Goal: Task Accomplishment & Management: Manage account settings

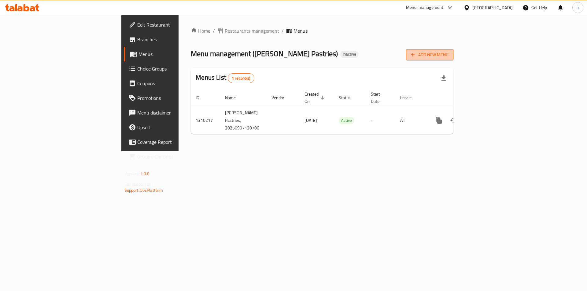
click at [454, 60] on button "Add New Menu" at bounding box center [429, 54] width 47 height 11
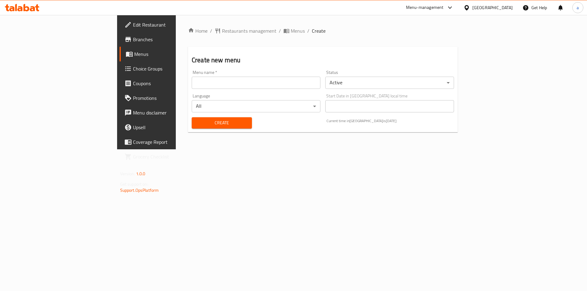
click at [329, 150] on div "Home / Restaurants management / Menus / Create Create new menu Menu name   * Me…" at bounding box center [323, 82] width 294 height 135
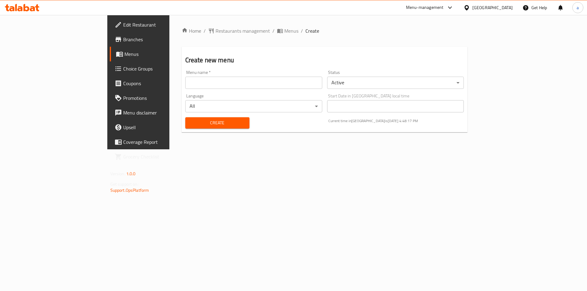
click at [124, 57] on span "Menus" at bounding box center [162, 53] width 76 height 7
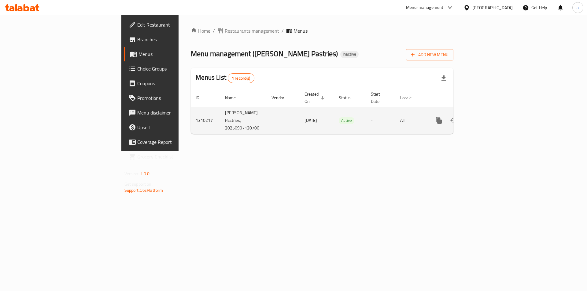
click at [487, 117] on icon "enhanced table" at bounding box center [483, 120] width 7 height 7
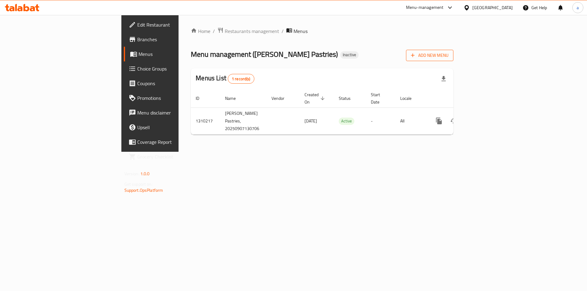
click at [416, 55] on icon "button" at bounding box center [413, 55] width 6 height 6
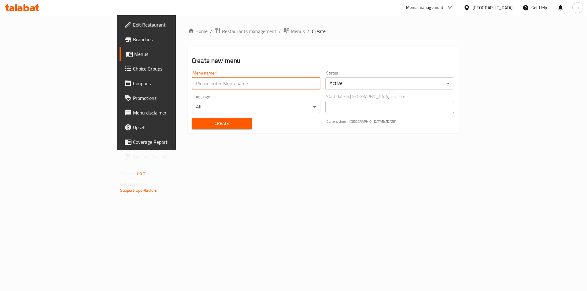
click at [257, 79] on input "text" at bounding box center [256, 83] width 129 height 12
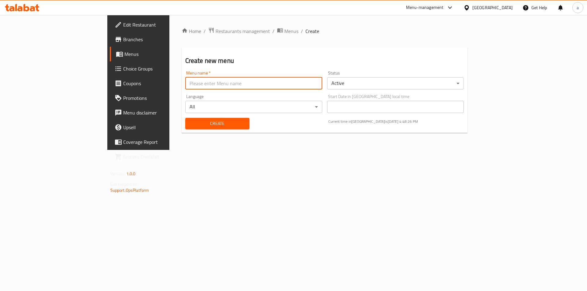
type input "9"
type input "7"
type input "9"
type input "7\9 aya"
click at [202, 126] on span "Create" at bounding box center [217, 124] width 54 height 8
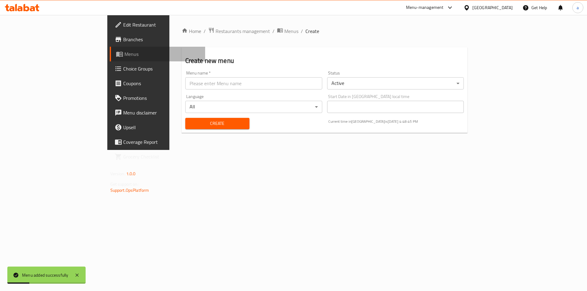
click at [124, 54] on span "Menus" at bounding box center [162, 53] width 76 height 7
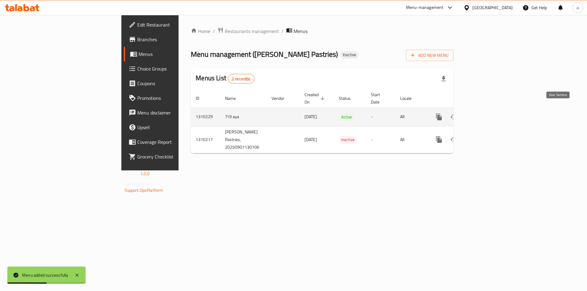
click at [487, 113] on icon "enhanced table" at bounding box center [483, 116] width 7 height 7
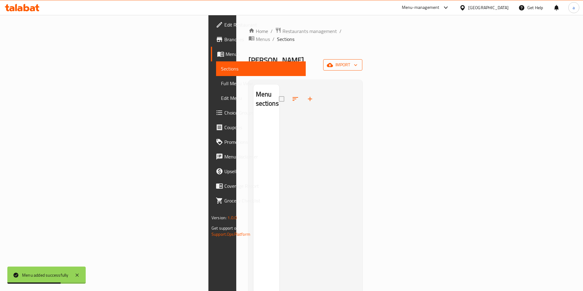
click at [333, 63] on icon "button" at bounding box center [330, 65] width 6 height 4
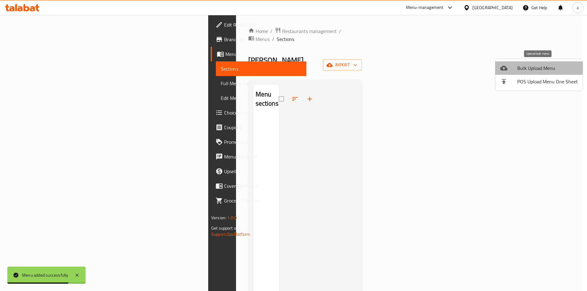
click at [539, 68] on span "Bulk Upload Menu" at bounding box center [547, 68] width 61 height 7
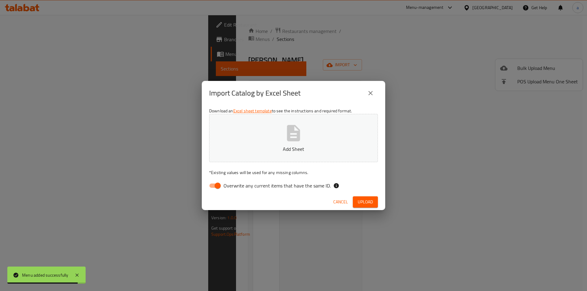
click at [276, 185] on span "Overwrite any current items that have the same ID." at bounding box center [277, 185] width 107 height 7
click at [235, 185] on input "Overwrite any current items that have the same ID." at bounding box center [217, 186] width 35 height 12
checkbox input "false"
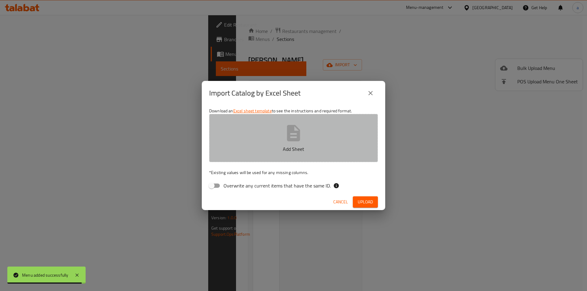
click at [285, 147] on p "Add Sheet" at bounding box center [294, 149] width 150 height 7
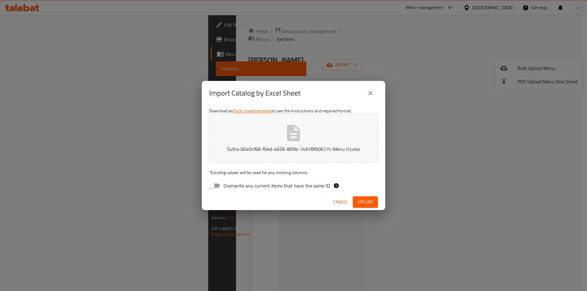
click at [355, 202] on button "Upload" at bounding box center [365, 202] width 25 height 11
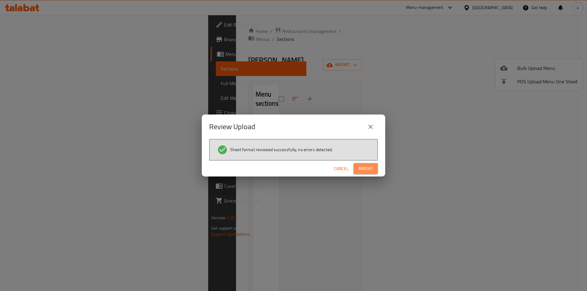
click at [363, 171] on span "Import" at bounding box center [365, 169] width 15 height 8
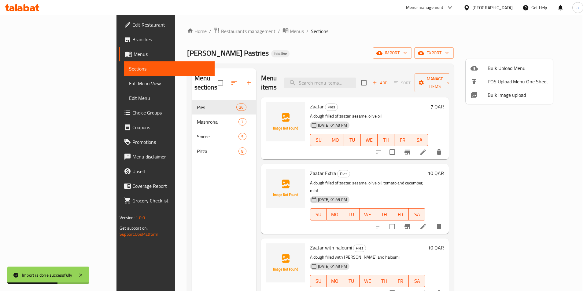
click at [25, 83] on div at bounding box center [293, 145] width 587 height 291
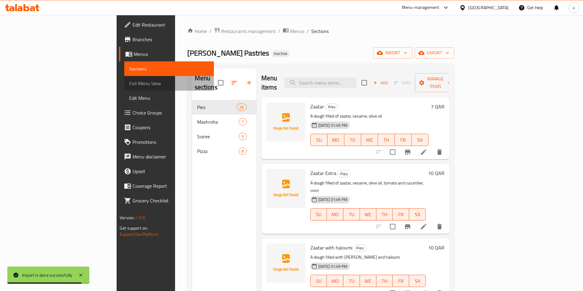
click at [129, 83] on span "Full Menu View" at bounding box center [169, 83] width 80 height 7
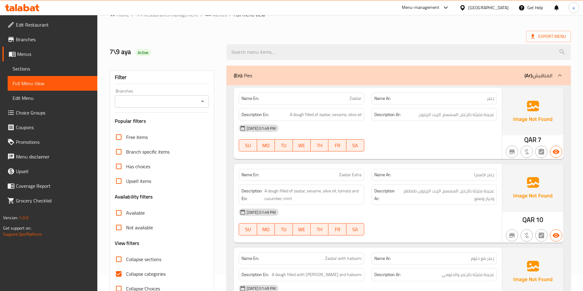
scroll to position [61, 0]
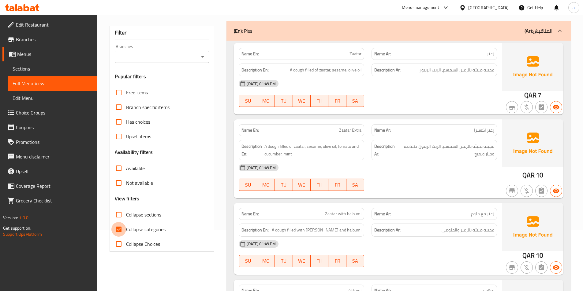
click at [117, 229] on input "Collapse categories" at bounding box center [118, 229] width 15 height 15
checkbox input "false"
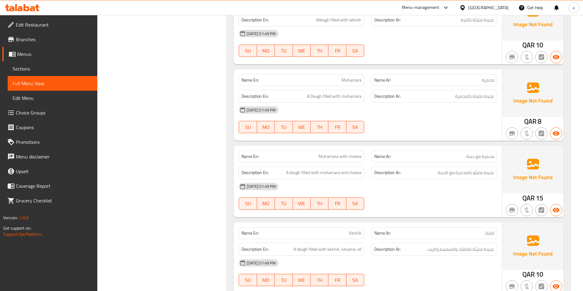
scroll to position [673, 0]
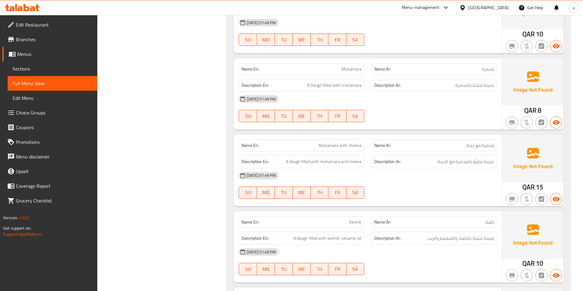
click at [337, 144] on span "Muhamara with cheese" at bounding box center [339, 146] width 43 height 6
copy span "Muhamara with cheese"
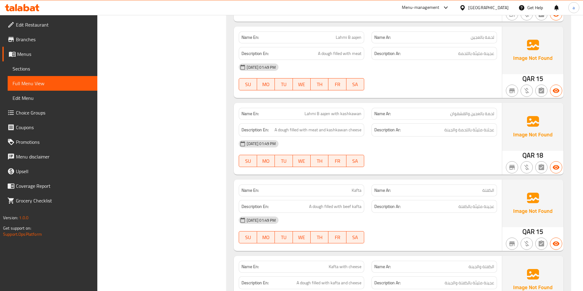
scroll to position [948, 0]
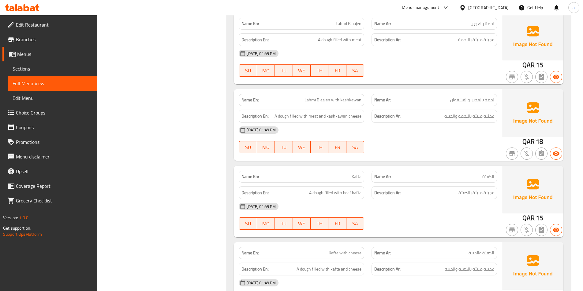
click at [334, 103] on span "Lahmi B aajen with kashkawan" at bounding box center [332, 100] width 57 height 6
copy span "Lahmi B aajen with kashkawan"
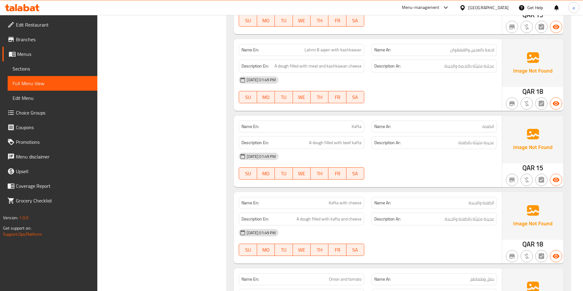
scroll to position [1009, 0]
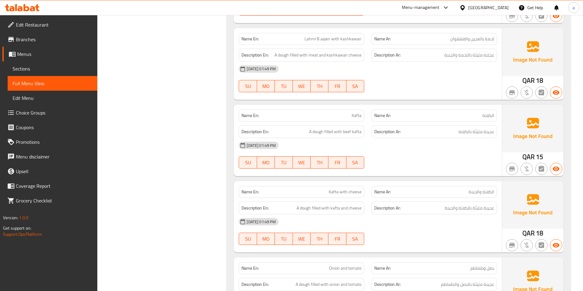
click at [349, 113] on p "Name En: Kafta" at bounding box center [301, 116] width 120 height 6
copy span "Kafta"
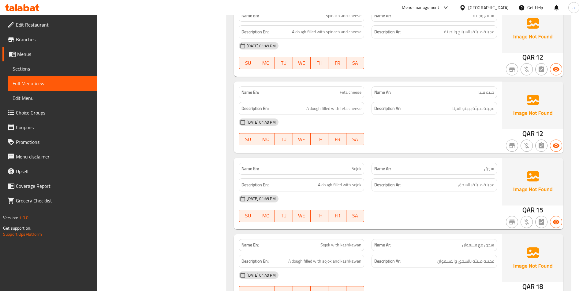
scroll to position [1498, 0]
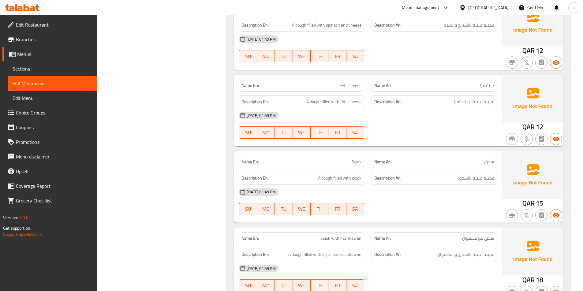
click at [350, 87] on span "Feta cheese" at bounding box center [350, 86] width 22 height 6
copy span "Feta cheese"
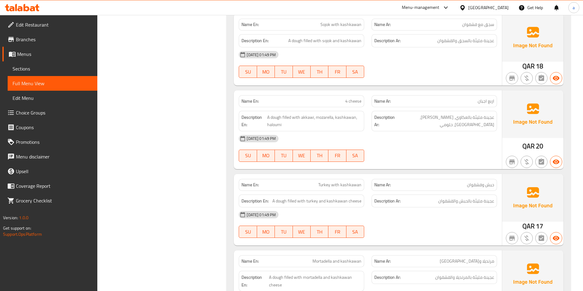
scroll to position [1743, 0]
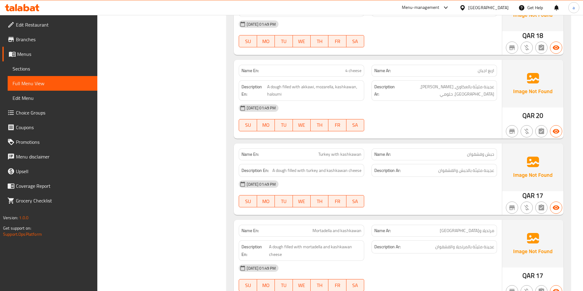
click at [329, 153] on span "Turkey with kashkawan" at bounding box center [339, 154] width 43 height 6
copy span "Turkey with kashkawan"
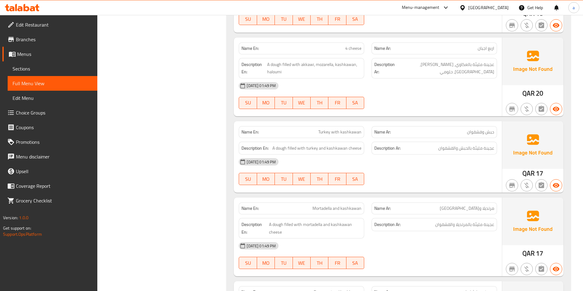
scroll to position [1774, 0]
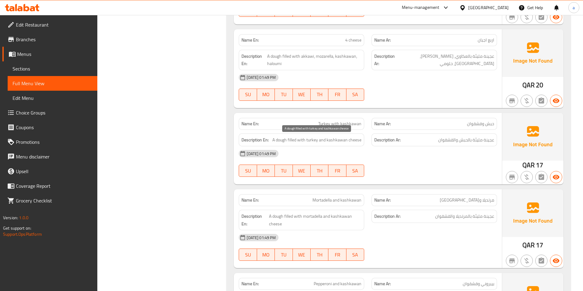
click at [308, 143] on span "A dough filled with turkey and kashkawan cheese" at bounding box center [316, 140] width 89 height 8
copy span "turkey"
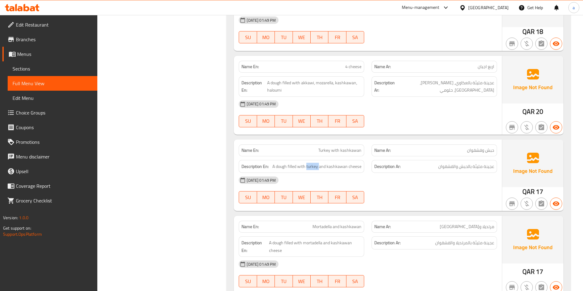
scroll to position [1743, 0]
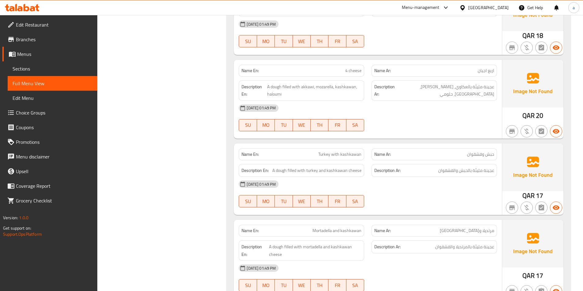
click at [483, 178] on div "07-09-2025 01:49 PM" at bounding box center [367, 184] width 265 height 15
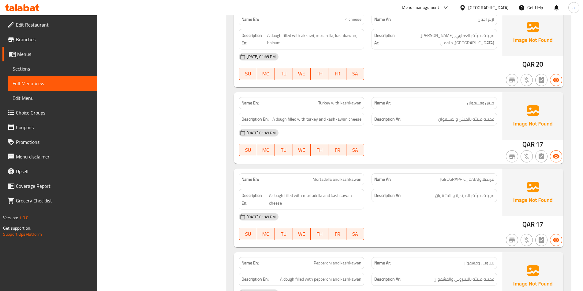
scroll to position [1835, 0]
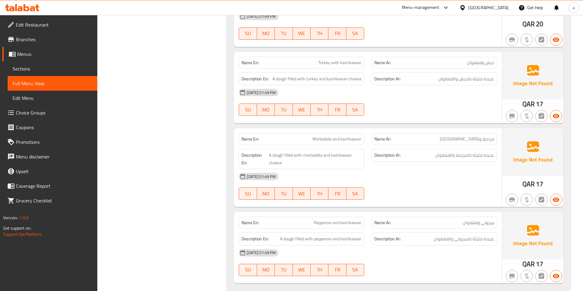
click at [491, 138] on span "مرتديلا وقشقوان" at bounding box center [466, 139] width 54 height 6
copy span "مرتديلا"
click at [401, 155] on h6 "Description Ar: عجينة مليئة بالمرتديلا والقشقوان" at bounding box center [434, 156] width 120 height 8
click at [340, 141] on span "Mortadella and kashkawan" at bounding box center [336, 139] width 49 height 6
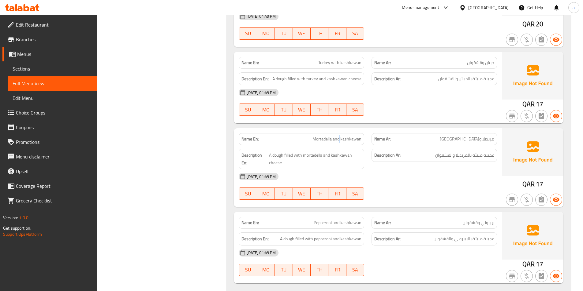
click at [340, 141] on span "Mortadella and kashkawan" at bounding box center [336, 139] width 49 height 6
copy span "Mortadella and kashkawan"
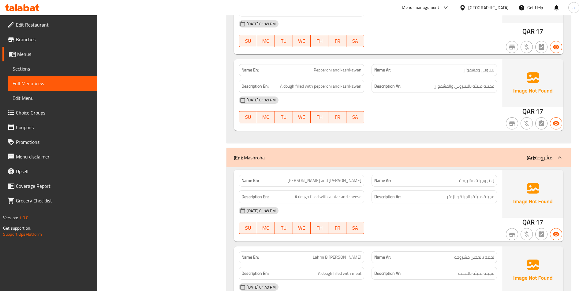
scroll to position [2018, 0]
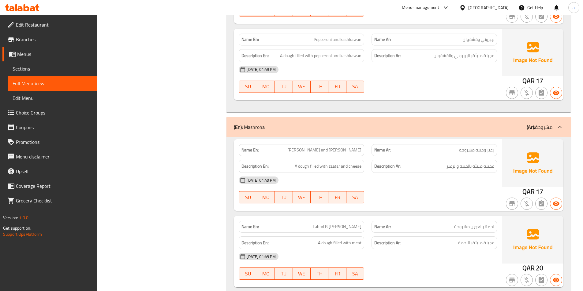
click at [468, 148] on span "زعتر وجبنة مشروحة" at bounding box center [476, 150] width 35 height 6
copy span "زعتر وجبنة مشروحة"
click at [430, 189] on div "07-09-2025 01:49 PM SU MO TU WE TH FR SA" at bounding box center [367, 190] width 265 height 34
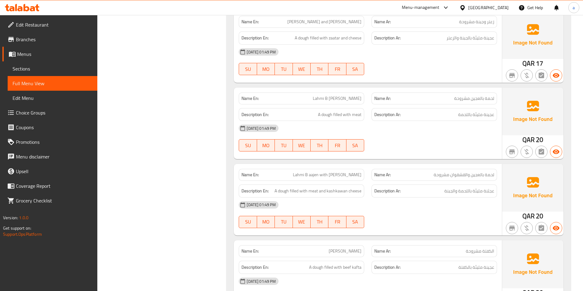
scroll to position [2171, 0]
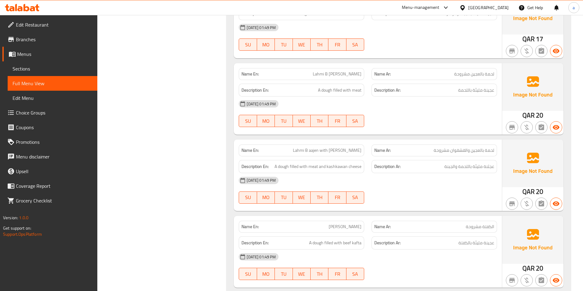
click at [344, 149] on span "Lahmi B aajen with kashkawan Mashrouha" at bounding box center [327, 150] width 69 height 6
copy span "Lahmi B aajen with kashkawan Mashrouha"
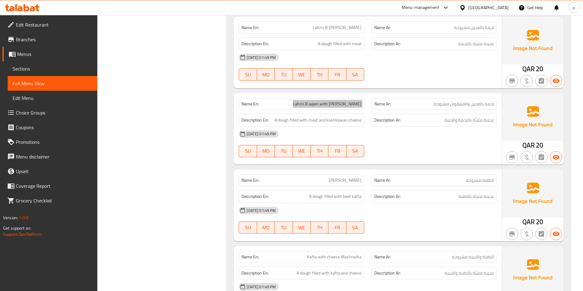
scroll to position [2232, 0]
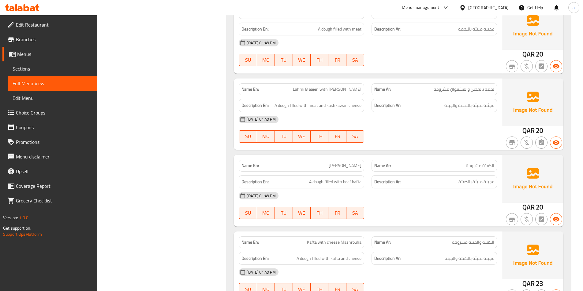
click at [351, 160] on div "Name En: Kafta Mashrouha" at bounding box center [301, 166] width 125 height 12
click at [353, 165] on span "Kafta Mashrouha" at bounding box center [344, 166] width 33 height 6
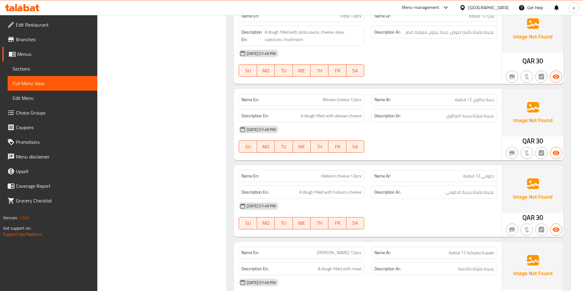
scroll to position [2936, 0]
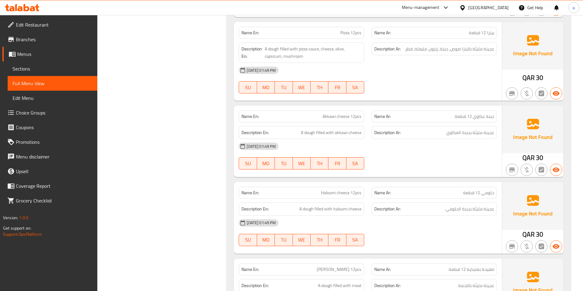
click at [327, 188] on div "Name En: Haloumi cheese 12pcs" at bounding box center [301, 193] width 125 height 12
click at [327, 190] on span "Haloumi cheese 12pcs" at bounding box center [341, 193] width 40 height 6
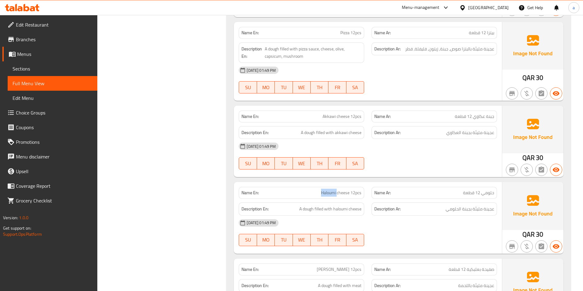
click at [327, 190] on span "Haloumi cheese 12pcs" at bounding box center [341, 193] width 40 height 6
click at [327, 191] on span "Haloumi cheese 12pcs" at bounding box center [341, 193] width 40 height 6
click at [345, 200] on div "Description En: A dough filled with haloumi cheese" at bounding box center [301, 209] width 133 height 20
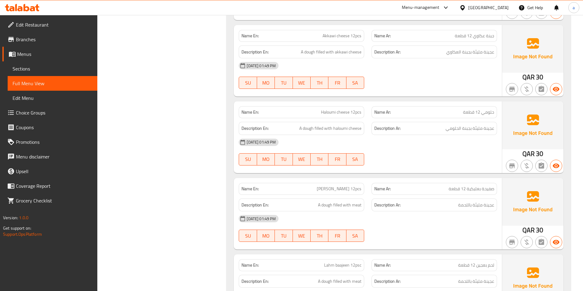
scroll to position [3028, 0]
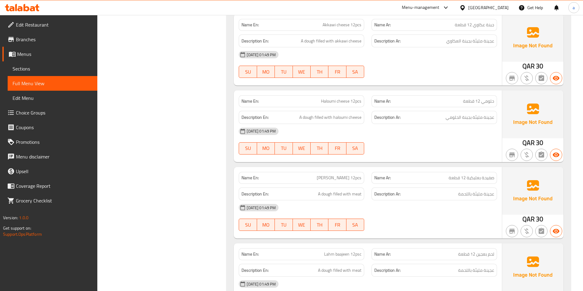
click at [339, 180] on span "Safiha Baalbakiya 12pcs" at bounding box center [339, 178] width 45 height 6
click at [320, 177] on span "Safiha Baalbakiya 12pcs" at bounding box center [339, 178] width 45 height 6
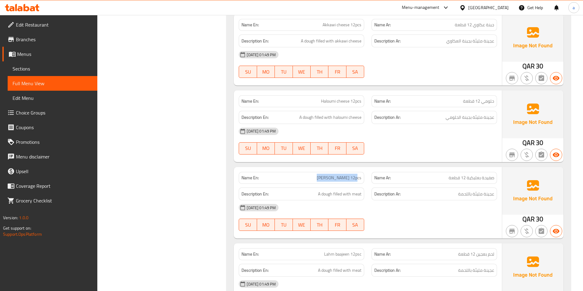
drag, startPoint x: 318, startPoint y: 177, endPoint x: 348, endPoint y: 180, distance: 30.1
click at [348, 180] on span "Safiha Baalbakiya 12pcs" at bounding box center [339, 178] width 45 height 6
click at [342, 196] on span "A dough filled with meat" at bounding box center [339, 195] width 43 height 8
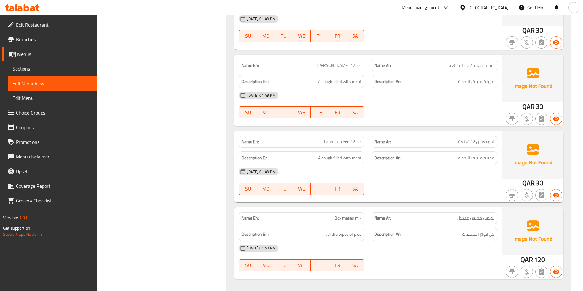
scroll to position [3180, 0]
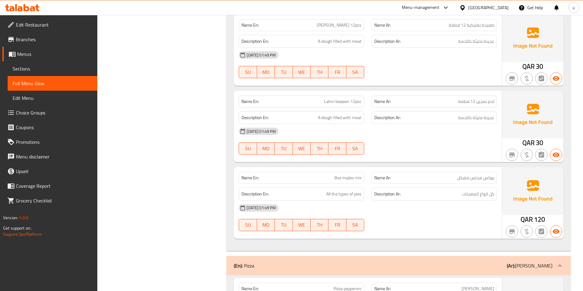
click at [347, 180] on span "Box majles mix" at bounding box center [347, 178] width 27 height 6
click at [389, 191] on strong "Description Ar:" at bounding box center [387, 195] width 26 height 8
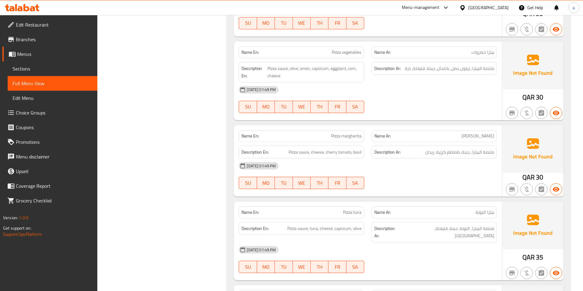
scroll to position [3486, 0]
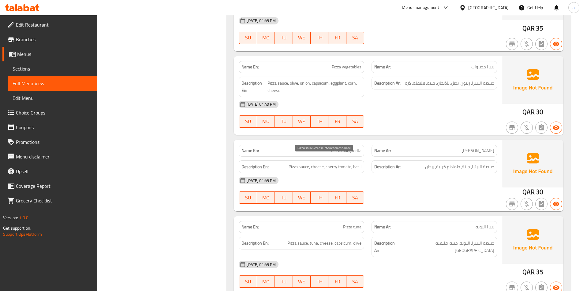
click at [357, 163] on span "Pizza sauce, cheese, cherry tomato, basil" at bounding box center [324, 167] width 73 height 8
click at [410, 221] on div "Name Ar: بيتزا التونة" at bounding box center [433, 227] width 125 height 12
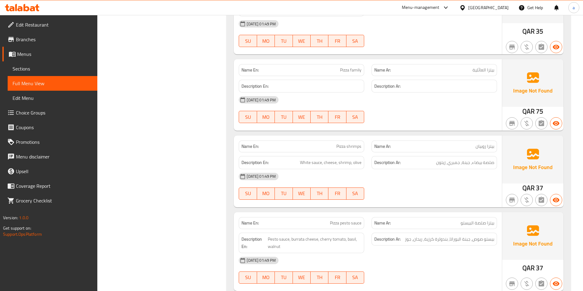
scroll to position [3821, 0]
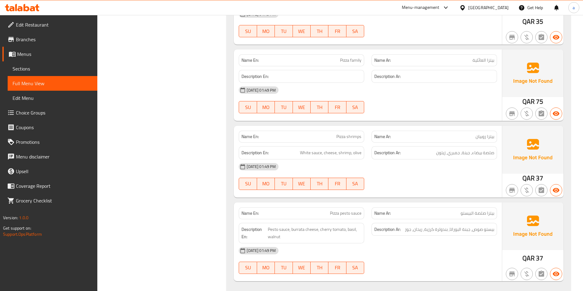
click at [345, 210] on span "Pizza pesto sauce" at bounding box center [345, 213] width 31 height 6
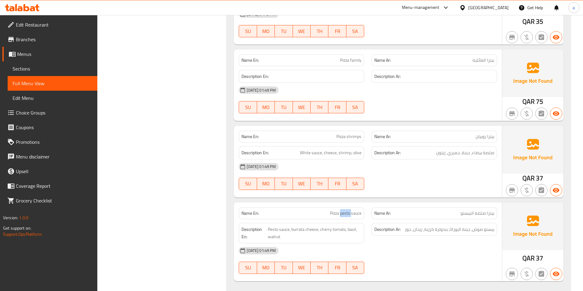
click at [345, 210] on span "Pizza pesto sauce" at bounding box center [345, 213] width 31 height 6
click at [333, 210] on span "Pizza pesto sauce" at bounding box center [345, 213] width 31 height 6
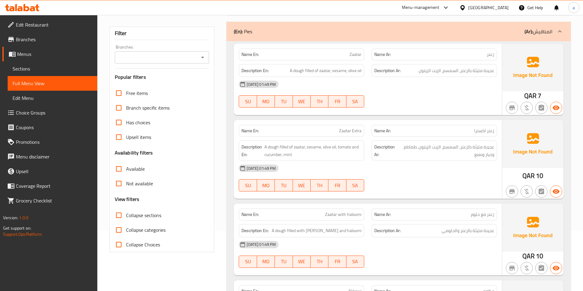
scroll to position [61, 0]
click at [36, 66] on span "Sections" at bounding box center [53, 68] width 80 height 7
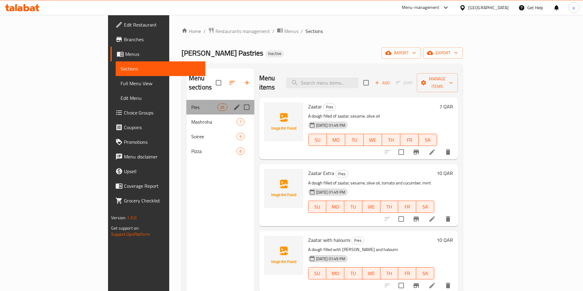
click at [186, 100] on div "Pies 26" at bounding box center [220, 107] width 68 height 15
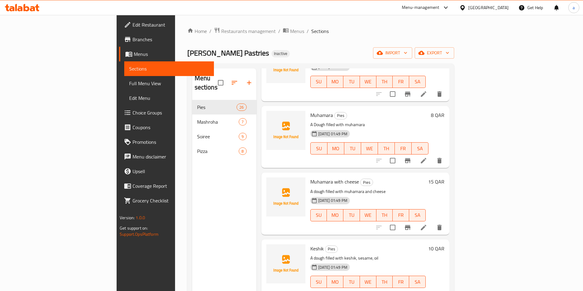
scroll to position [550, 0]
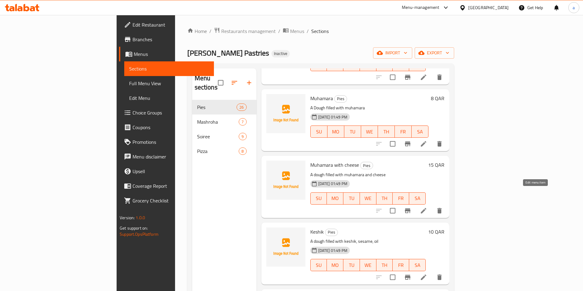
click at [427, 207] on icon at bounding box center [423, 210] width 7 height 7
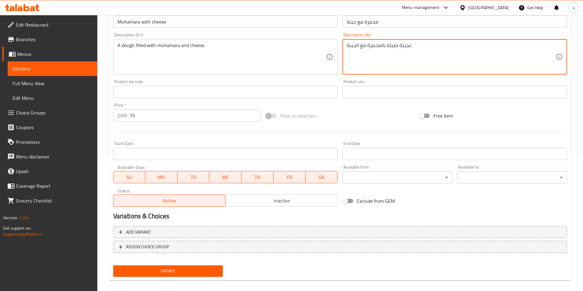
scroll to position [141, 0]
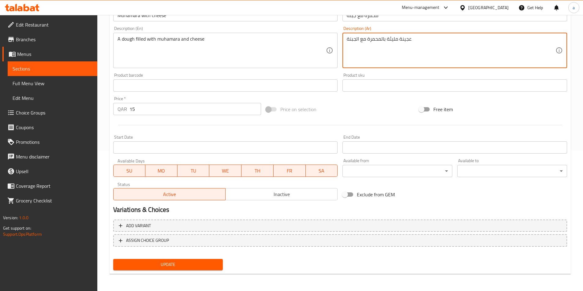
type textarea "عجينة مليئة بالمحمرة مع الجبنة"
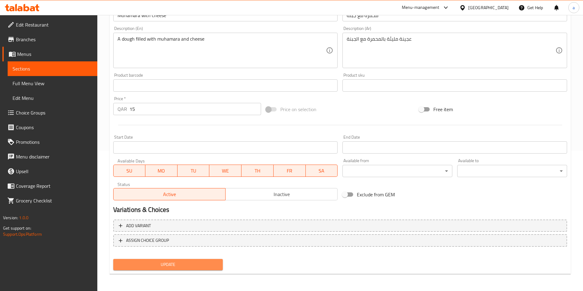
click at [211, 263] on span "Update" at bounding box center [168, 265] width 100 height 8
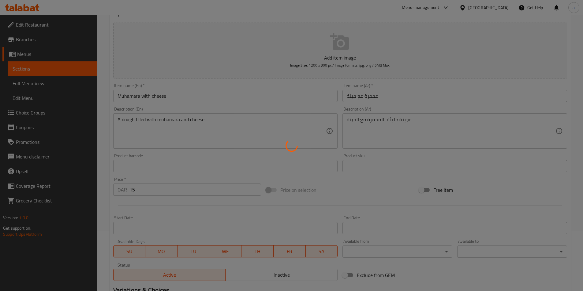
scroll to position [49, 0]
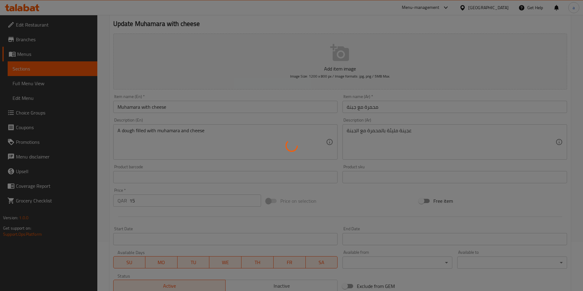
click at [357, 129] on div at bounding box center [291, 145] width 583 height 291
click at [357, 130] on div at bounding box center [291, 145] width 583 height 291
click at [361, 131] on div at bounding box center [291, 145] width 583 height 291
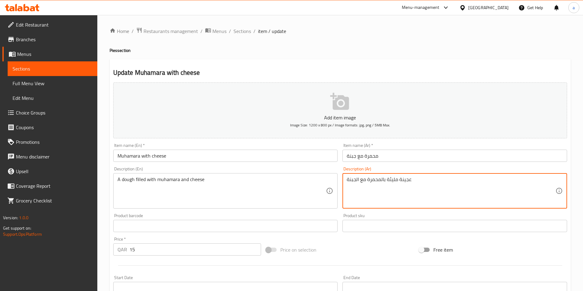
drag, startPoint x: 360, startPoint y: 180, endPoint x: 366, endPoint y: 180, distance: 5.8
click at [366, 180] on textarea "عجينة مليئة بالمحمرة مع الجبنة" at bounding box center [450, 191] width 209 height 29
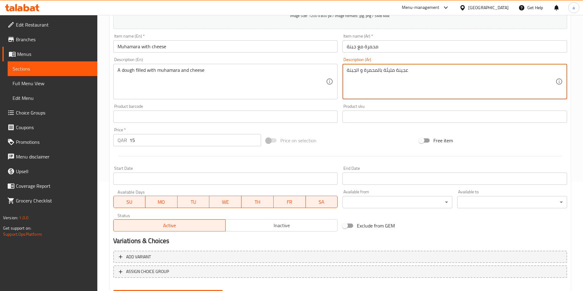
scroll to position [141, 0]
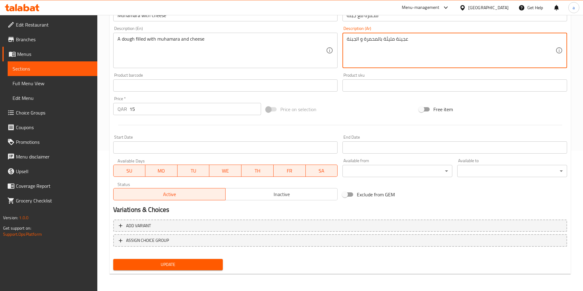
type textarea "عجينة مليئة بالمحمرة و الجبنة"
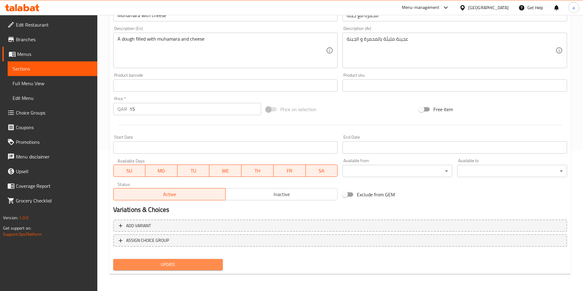
click at [199, 266] on span "Update" at bounding box center [168, 265] width 100 height 8
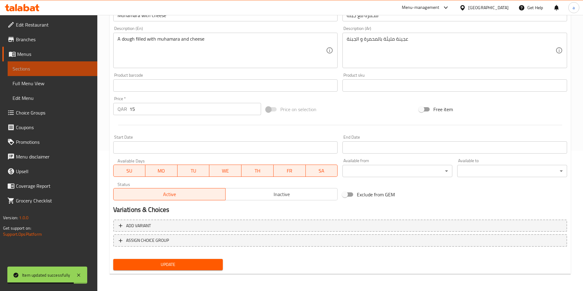
click at [43, 64] on link "Sections" at bounding box center [53, 68] width 90 height 15
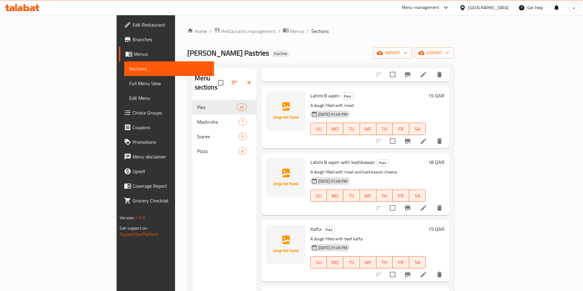
scroll to position [765, 0]
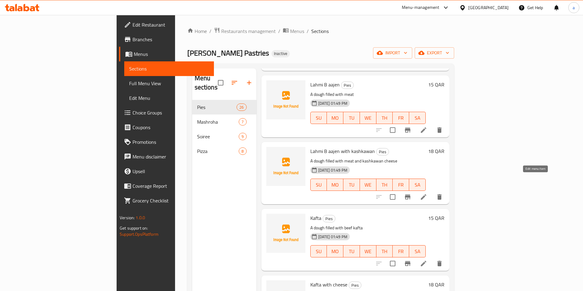
click at [427, 194] on icon at bounding box center [423, 197] width 7 height 7
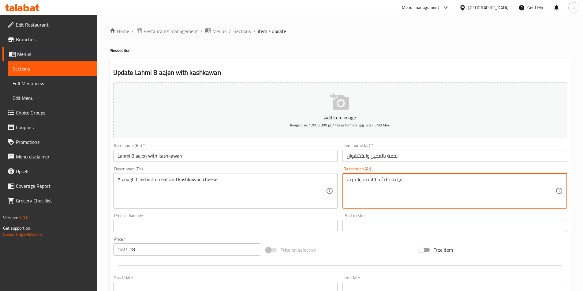
drag, startPoint x: 394, startPoint y: 181, endPoint x: 398, endPoint y: 182, distance: 4.3
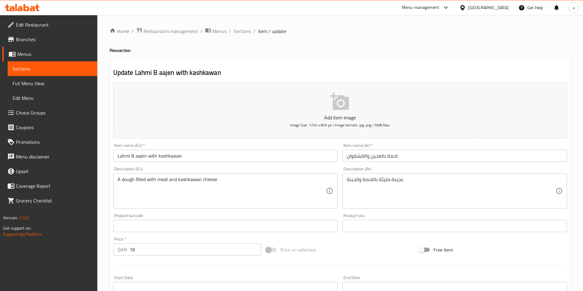
click at [345, 179] on div "عجينة مليئة باللحمة والجبنة Description (Ar)" at bounding box center [454, 190] width 224 height 35
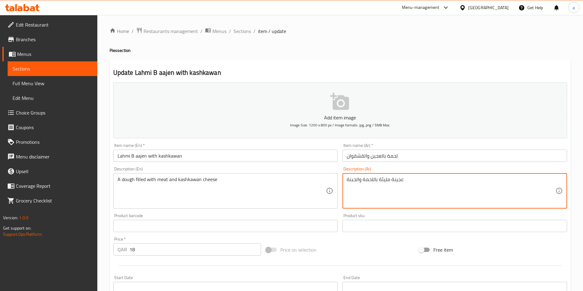
click at [357, 182] on textarea "عجينة مليئة باللحمة والجبنة" at bounding box center [450, 191] width 209 height 29
click at [372, 183] on textarea "عجينة مليئة باللحمة والجبنة" at bounding box center [450, 191] width 209 height 29
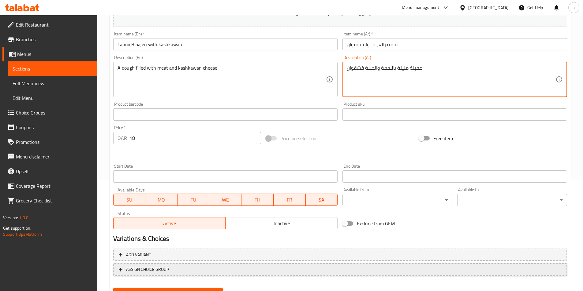
scroll to position [141, 0]
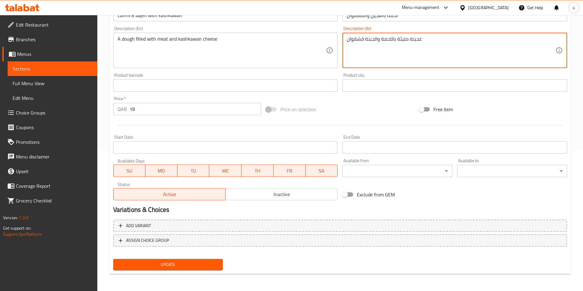
type textarea "عجينة مليئة باللحمة والجبنة قشقوان"
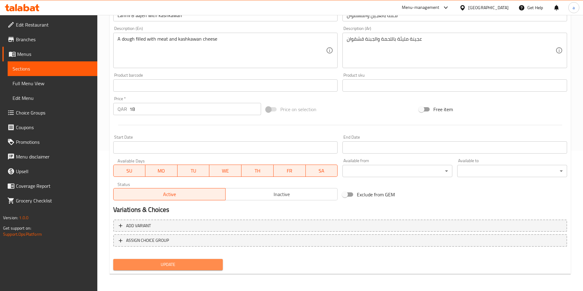
click at [160, 267] on span "Update" at bounding box center [168, 265] width 100 height 8
click at [187, 264] on span "Update" at bounding box center [168, 265] width 100 height 8
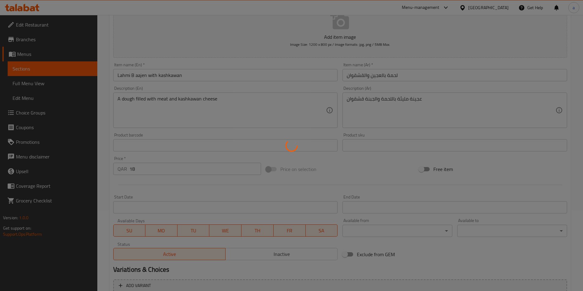
scroll to position [80, 0]
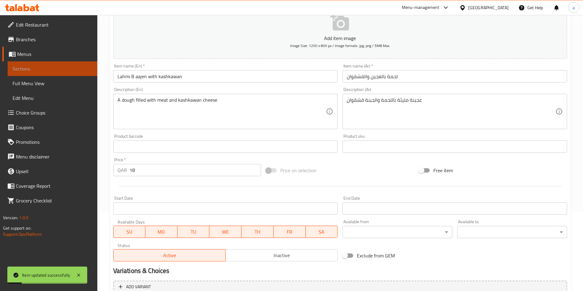
click at [42, 66] on span "Sections" at bounding box center [53, 68] width 80 height 7
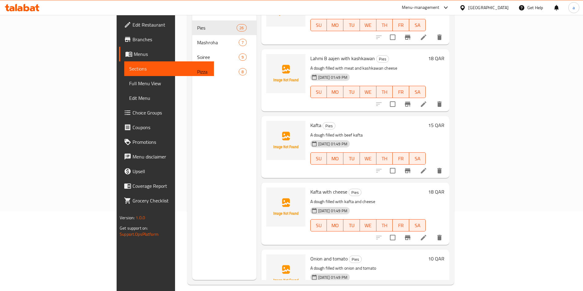
scroll to position [795, 0]
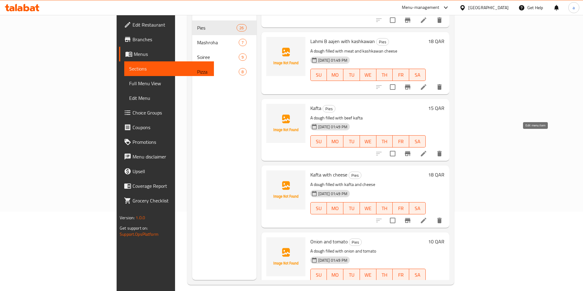
click at [426, 151] on icon at bounding box center [423, 154] width 6 height 6
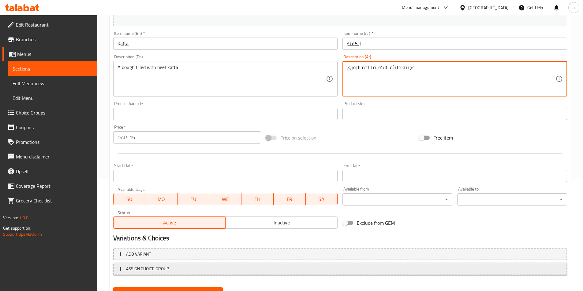
scroll to position [141, 0]
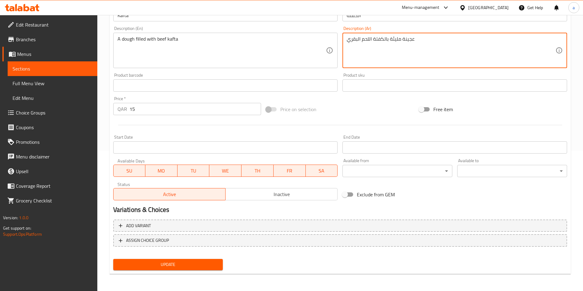
type textarea "عجينة مليئة بالكفتة اللحم البقري"
click at [169, 267] on span "Update" at bounding box center [168, 265] width 100 height 8
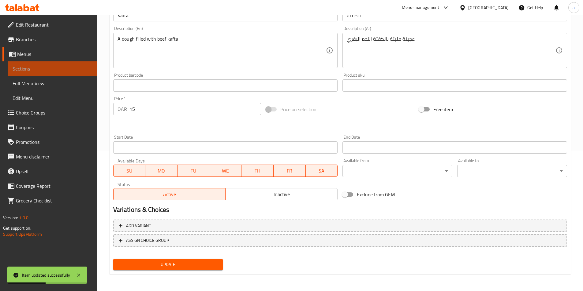
click at [8, 63] on link "Sections" at bounding box center [53, 68] width 90 height 15
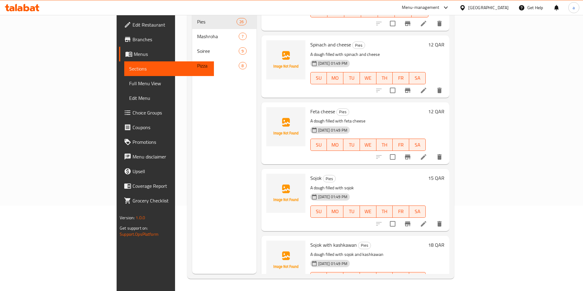
scroll to position [1193, 0]
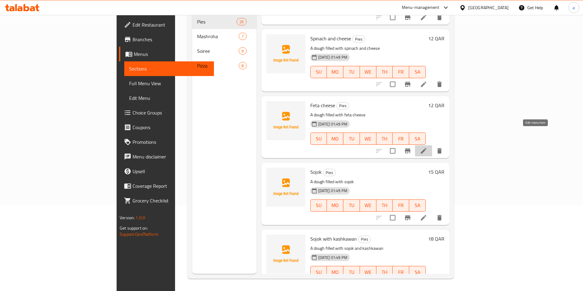
click at [426, 148] on icon at bounding box center [423, 151] width 6 height 6
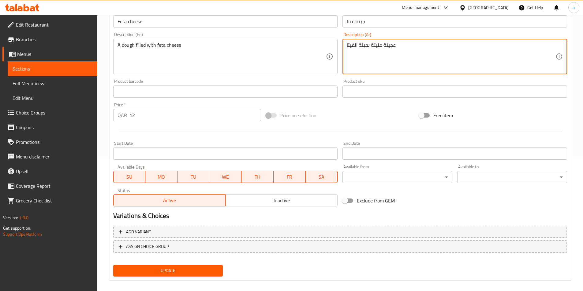
scroll to position [141, 0]
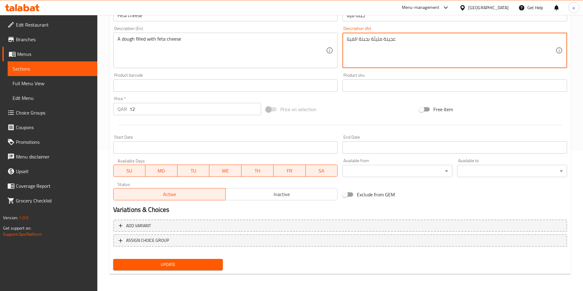
type textarea "عجينة مليئة بجبنة الفيتا"
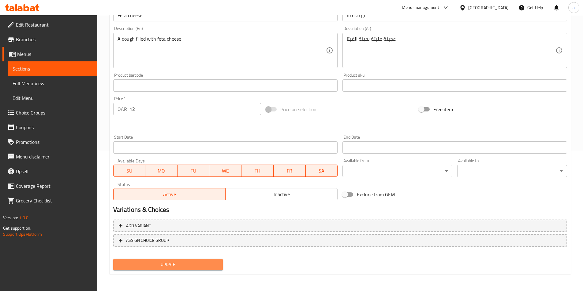
click at [209, 261] on button "Update" at bounding box center [168, 264] width 110 height 11
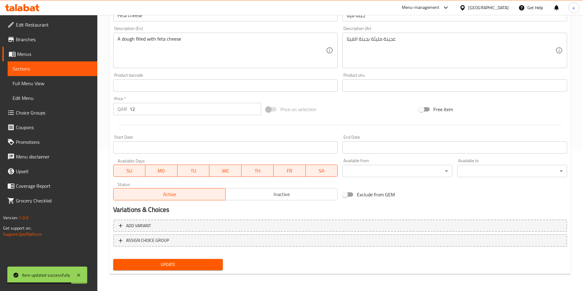
click at [9, 69] on link "Sections" at bounding box center [53, 68] width 90 height 15
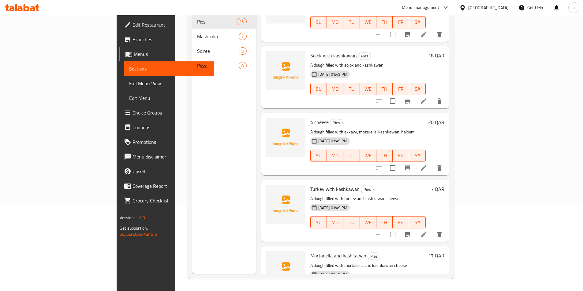
scroll to position [1461, 0]
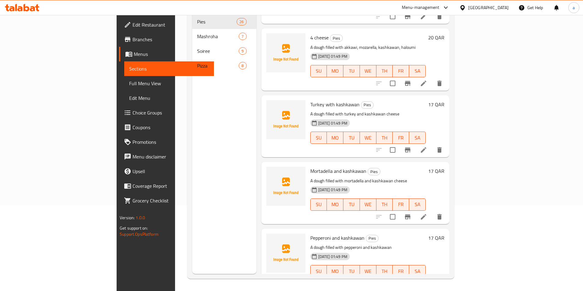
click at [446, 143] on div at bounding box center [408, 150] width 75 height 15
click at [426, 147] on icon at bounding box center [423, 150] width 6 height 6
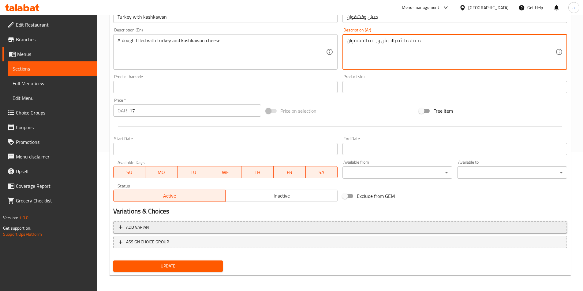
scroll to position [141, 0]
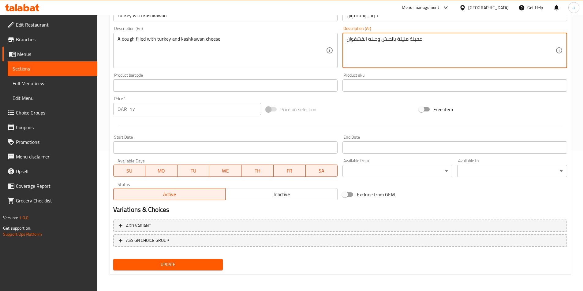
type textarea "عجينة مليئة بالحبش وجبنه القشقوان"
click at [212, 265] on span "Update" at bounding box center [168, 265] width 100 height 8
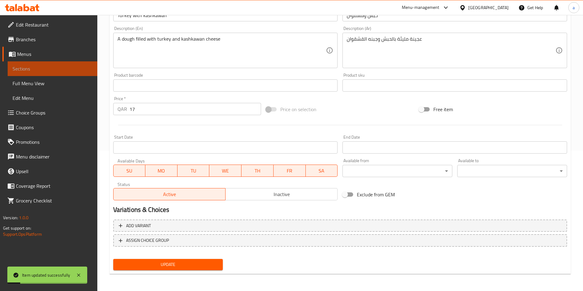
click at [83, 69] on span "Sections" at bounding box center [53, 68] width 80 height 7
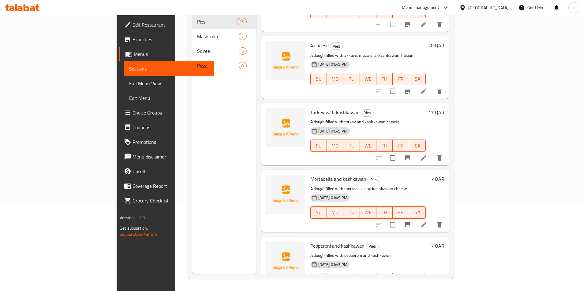
scroll to position [1461, 0]
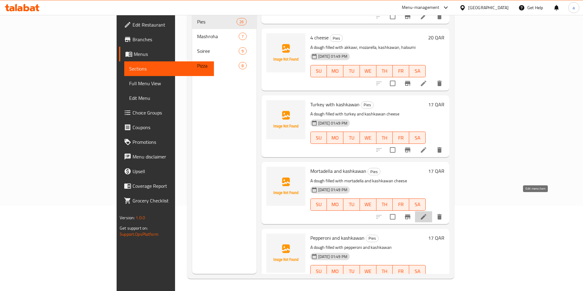
click at [427, 213] on icon at bounding box center [423, 216] width 7 height 7
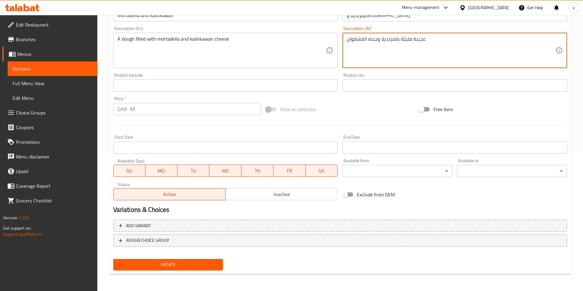
type textarea "عجينة مليئة بالمرتديلا وجبنه القشقوان"
click at [202, 264] on span "Update" at bounding box center [168, 265] width 100 height 8
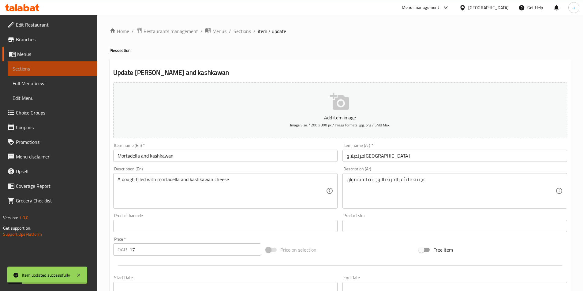
click at [73, 72] on span "Sections" at bounding box center [53, 68] width 80 height 7
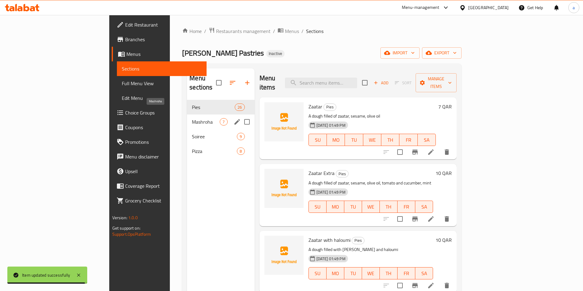
click at [192, 118] on span "Mashroha" at bounding box center [206, 121] width 28 height 7
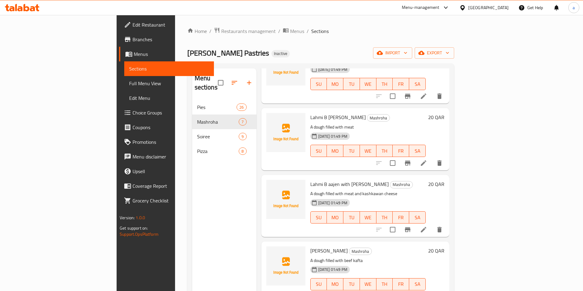
scroll to position [61, 0]
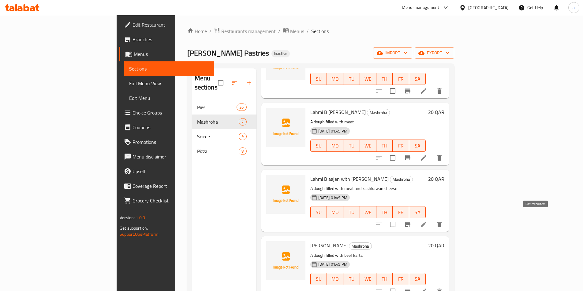
click at [427, 221] on icon at bounding box center [423, 224] width 7 height 7
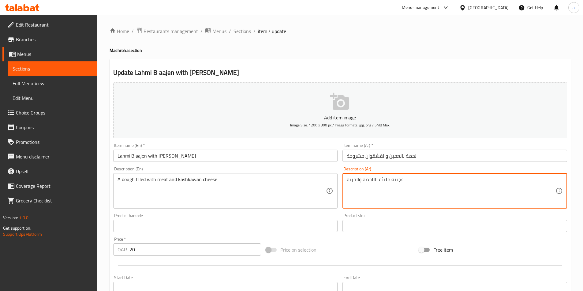
click at [406, 186] on textarea "عجينة مليئة باللحمة والجبنة" at bounding box center [450, 191] width 209 height 29
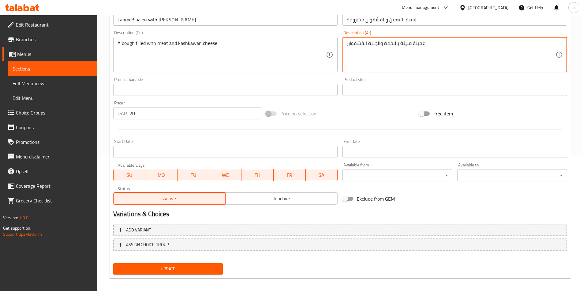
scroll to position [141, 0]
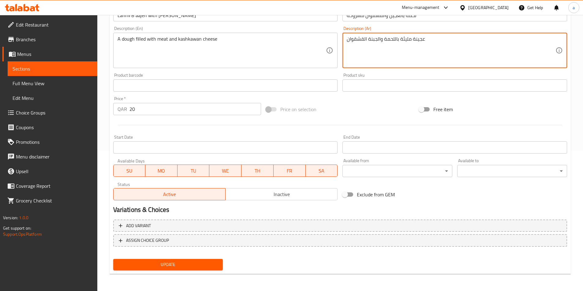
type textarea "عجينة مليئة باللحمة والجبنة القشقوان"
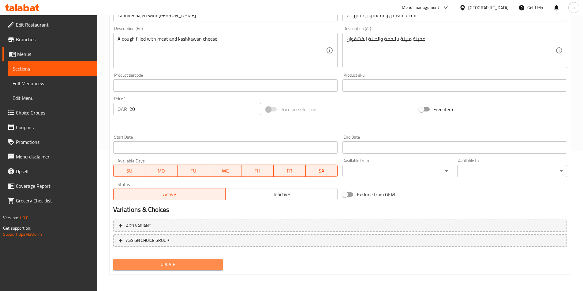
click at [212, 264] on span "Update" at bounding box center [168, 265] width 100 height 8
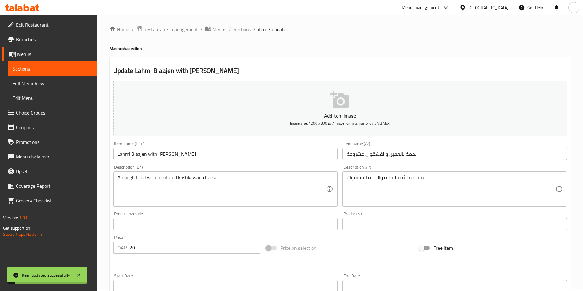
scroll to position [0, 0]
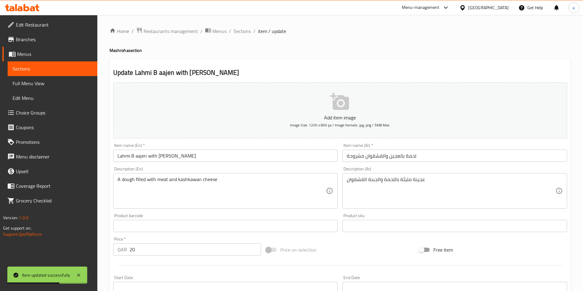
click at [68, 62] on link "Sections" at bounding box center [53, 68] width 90 height 15
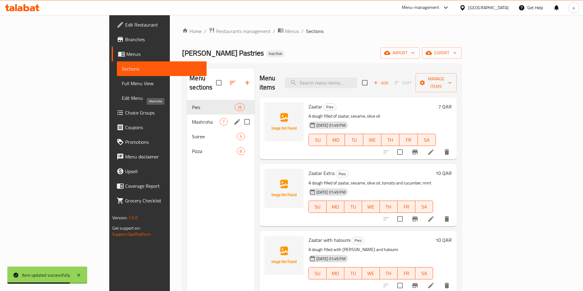
click at [192, 118] on span "Mashroha" at bounding box center [206, 121] width 28 height 7
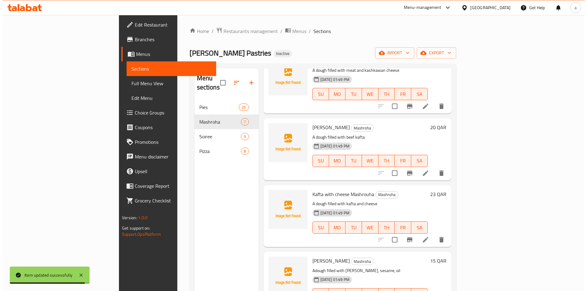
scroll to position [183, 0]
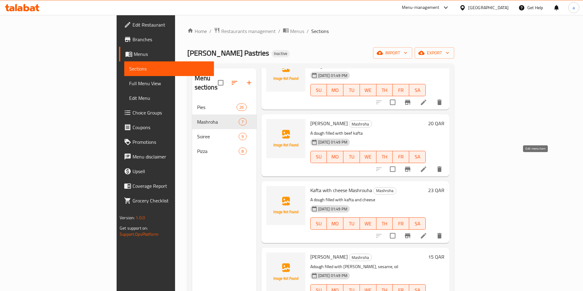
click at [427, 166] on icon at bounding box center [423, 169] width 7 height 7
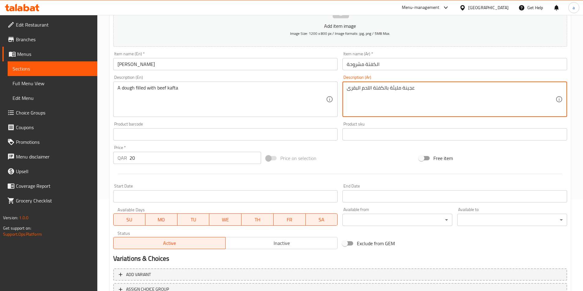
scroll to position [141, 0]
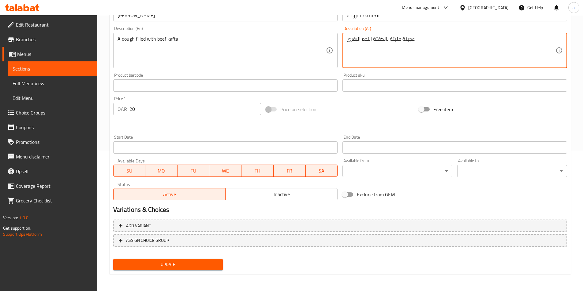
type textarea "عجينة مليئة بالكفتة اللحم البقرى"
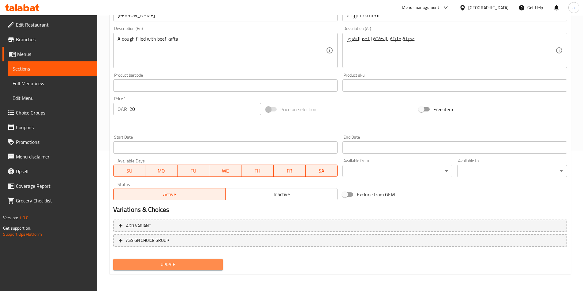
click at [182, 266] on span "Update" at bounding box center [168, 265] width 100 height 8
click at [212, 261] on span "Update" at bounding box center [168, 265] width 100 height 8
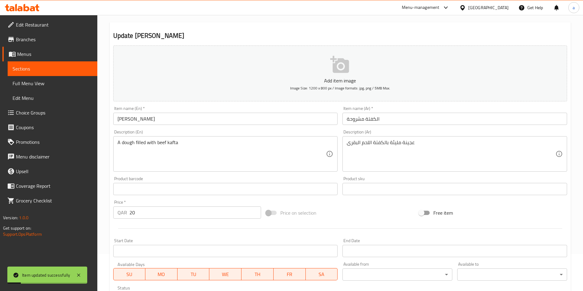
scroll to position [18, 0]
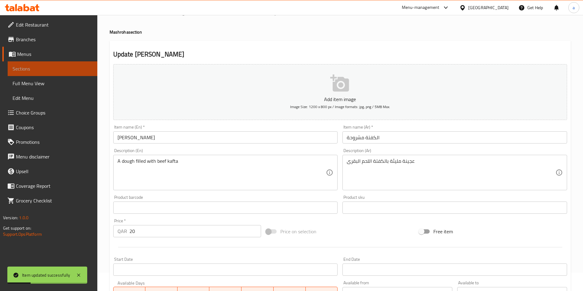
click at [26, 68] on span "Sections" at bounding box center [53, 68] width 80 height 7
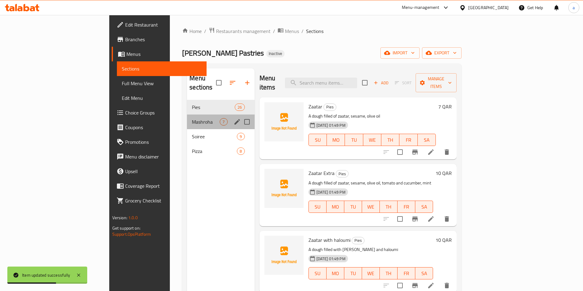
click at [187, 119] on div "Mashroha 7" at bounding box center [220, 122] width 67 height 15
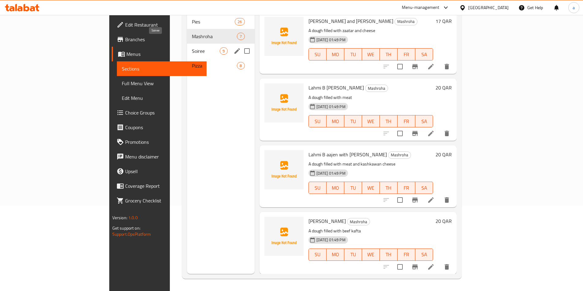
click at [192, 47] on span "Soiree" at bounding box center [206, 50] width 28 height 7
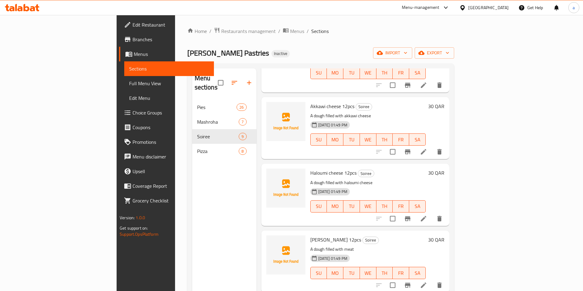
scroll to position [306, 0]
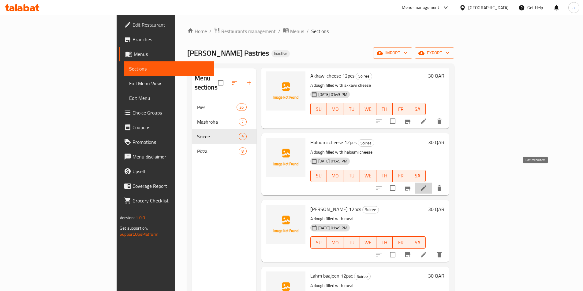
click at [427, 185] on icon at bounding box center [423, 188] width 7 height 7
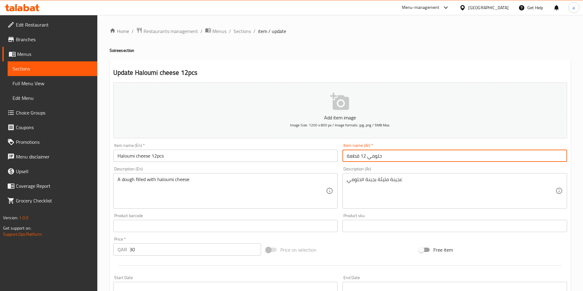
click at [387, 161] on input "حلومي 12 قطعة" at bounding box center [454, 156] width 224 height 12
click at [341, 155] on div "Item name (Ar)   * حلومي 12 قطعة Item name (Ar) *" at bounding box center [454, 153] width 229 height 24
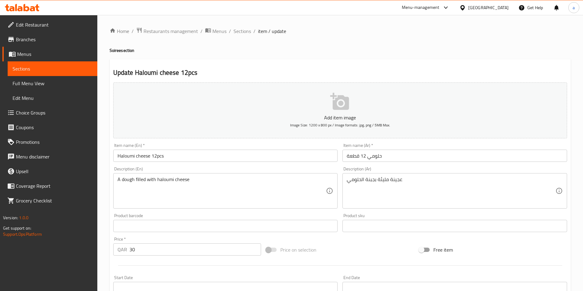
click at [344, 155] on input "حلومي 12 قطعة" at bounding box center [454, 156] width 224 height 12
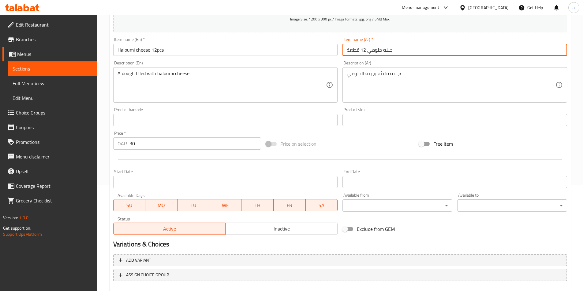
scroll to position [122, 0]
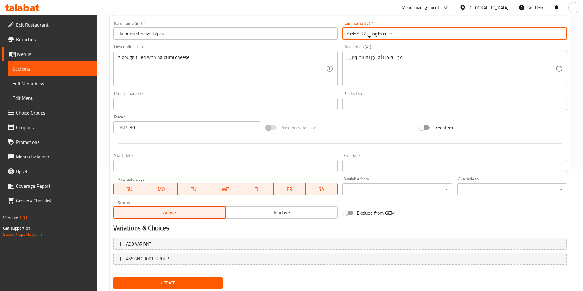
type input "جبنه حلومي 12 قطعة"
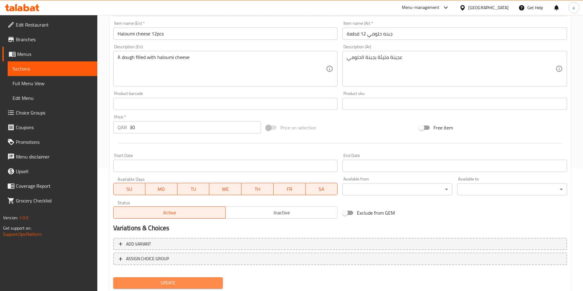
click at [214, 279] on button "Update" at bounding box center [168, 283] width 110 height 11
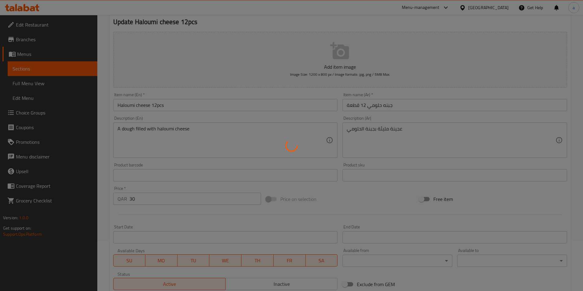
scroll to position [0, 0]
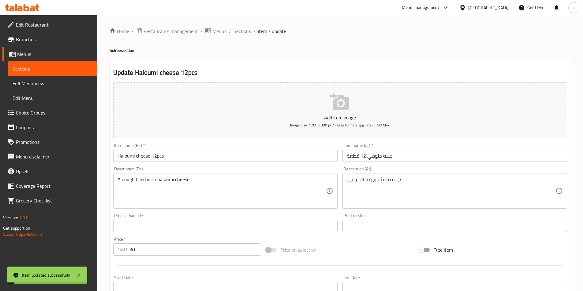
click at [41, 69] on span "Sections" at bounding box center [53, 68] width 80 height 7
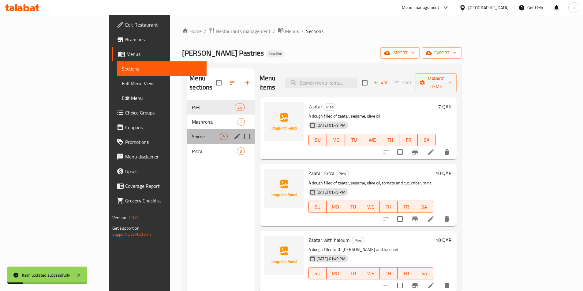
click at [187, 134] on div "Soiree 9" at bounding box center [220, 136] width 67 height 15
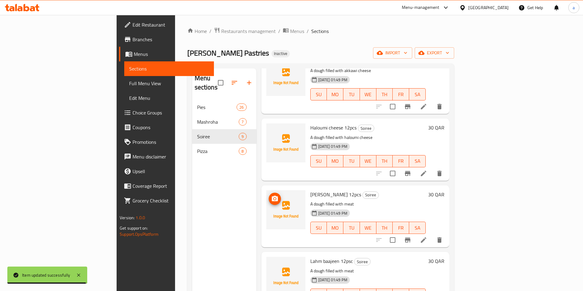
scroll to position [325, 0]
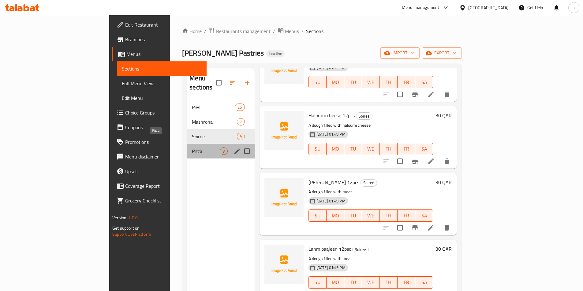
click at [192, 148] on span "Pizza" at bounding box center [206, 151] width 28 height 7
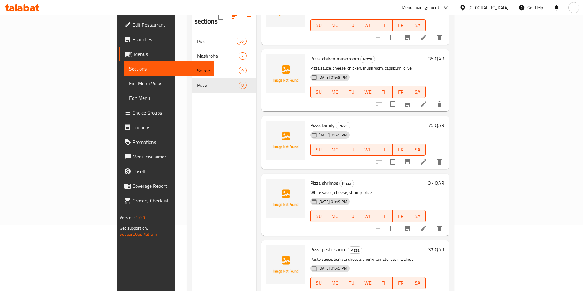
scroll to position [86, 0]
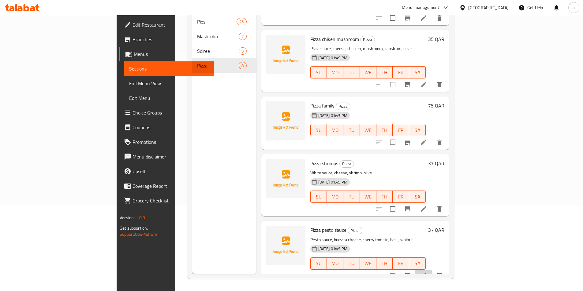
click at [432, 271] on li at bounding box center [423, 276] width 17 height 11
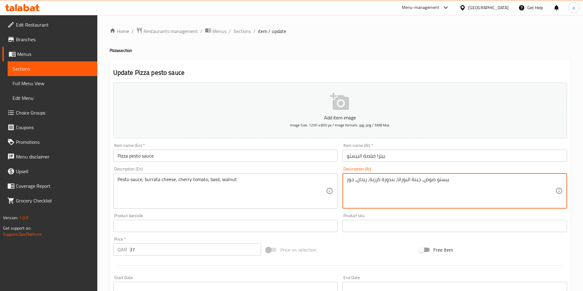
type textarea "بيستو صوص, جبنة البوراتا, بندورة كرزية, ريحان, جوز"
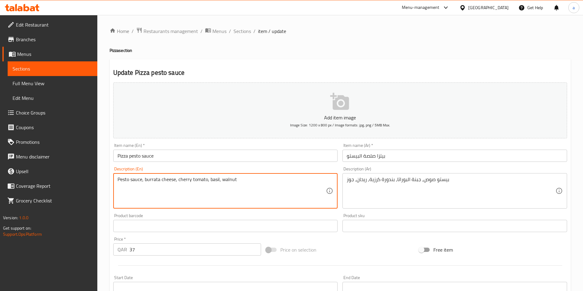
click at [222, 182] on textarea "Pesto sauce, burrata cheese, cherry tomato, basil, walnut" at bounding box center [221, 191] width 209 height 29
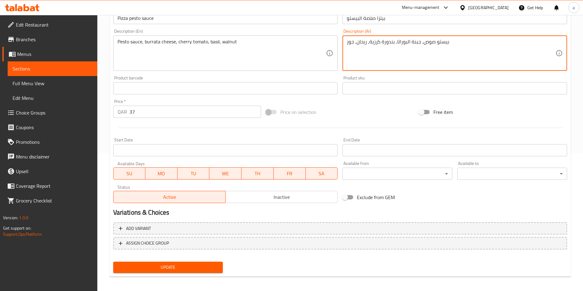
scroll to position [141, 0]
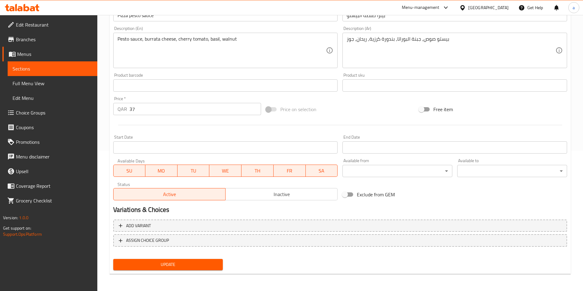
click at [187, 261] on div "Update" at bounding box center [168, 265] width 115 height 16
click at [187, 261] on button "Update" at bounding box center [168, 264] width 110 height 11
click at [33, 87] on span "Full Menu View" at bounding box center [53, 83] width 80 height 7
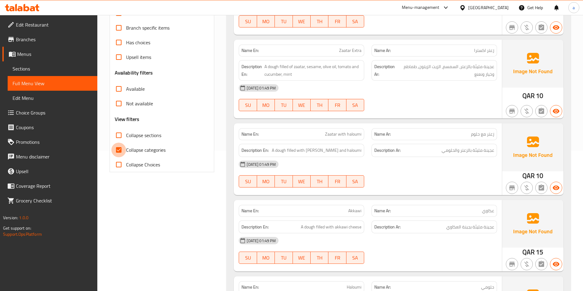
click at [113, 149] on input "Collapse categories" at bounding box center [118, 150] width 15 height 15
checkbox input "false"
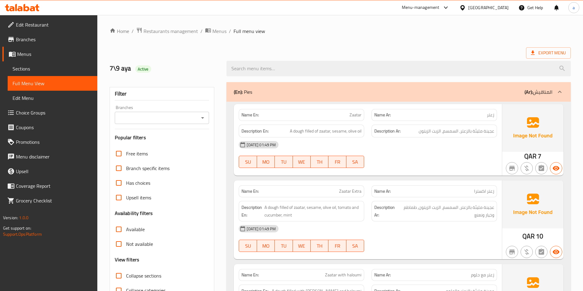
click at [542, 210] on img at bounding box center [532, 205] width 61 height 48
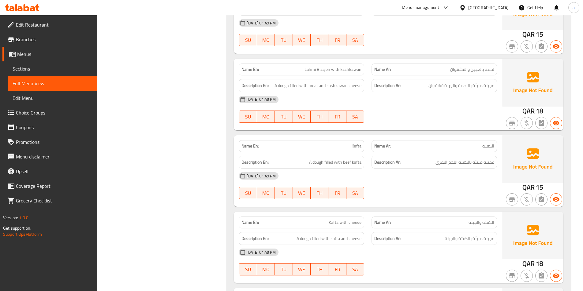
scroll to position [1009, 0]
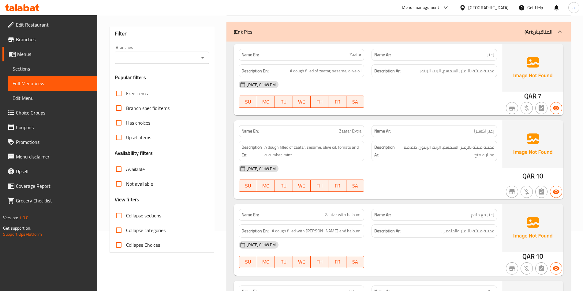
scroll to position [0, 0]
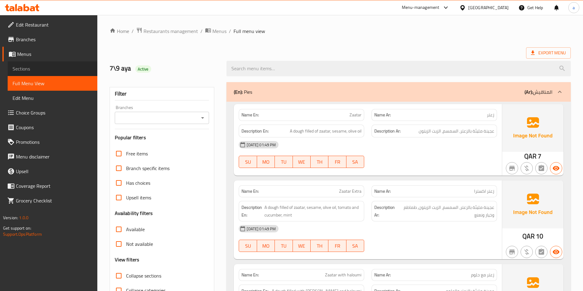
click at [45, 68] on span "Sections" at bounding box center [53, 68] width 80 height 7
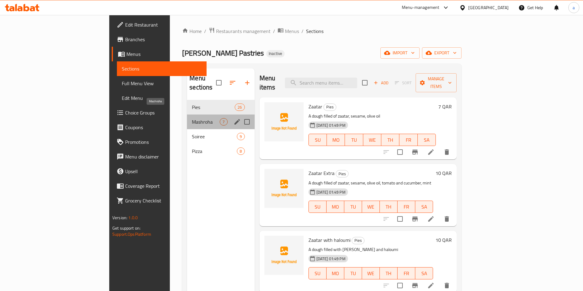
click at [192, 118] on span "Mashroha" at bounding box center [206, 121] width 28 height 7
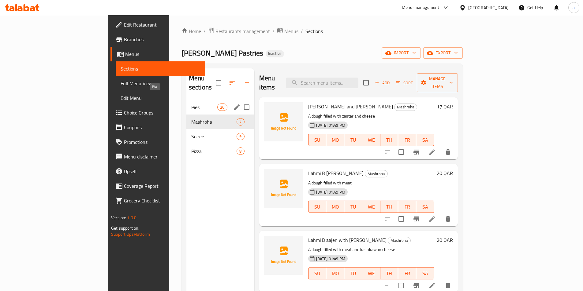
click at [191, 104] on span "Pies" at bounding box center [204, 107] width 26 height 7
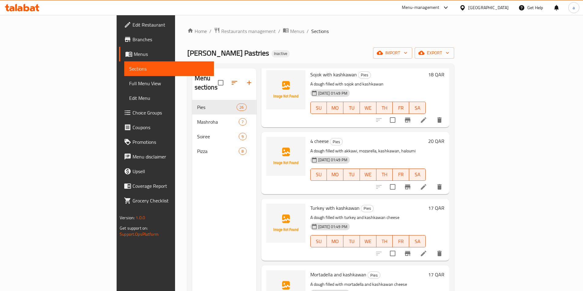
scroll to position [1461, 0]
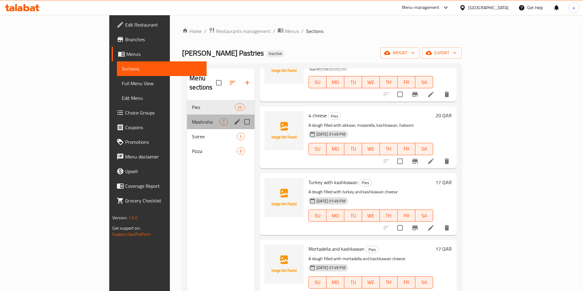
click at [187, 117] on div "Mashroha 7" at bounding box center [220, 122] width 67 height 15
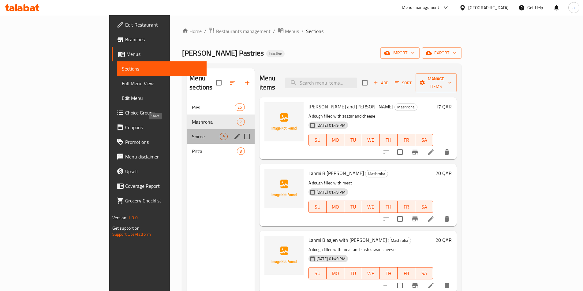
click at [192, 133] on span "Soiree" at bounding box center [206, 136] width 28 height 7
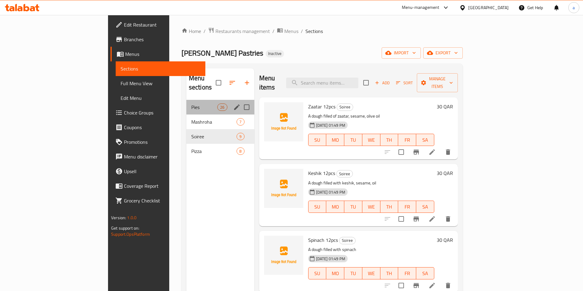
click at [186, 105] on div "Pies 26" at bounding box center [220, 107] width 68 height 15
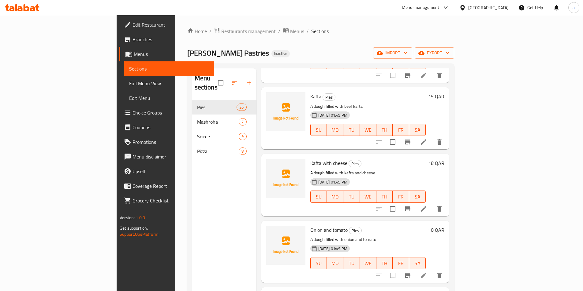
scroll to position [887, 0]
click at [432, 203] on li at bounding box center [423, 208] width 17 height 11
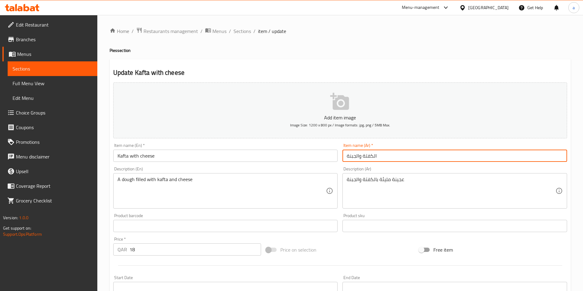
click at [360, 158] on input "الكفتة والجبنة" at bounding box center [454, 156] width 224 height 12
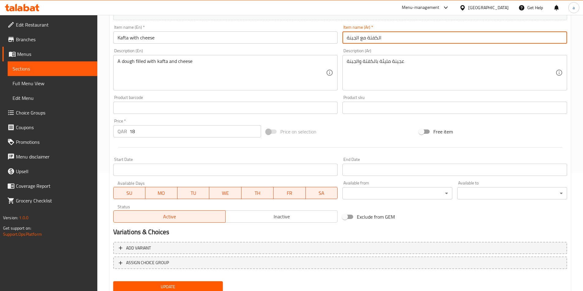
scroll to position [122, 0]
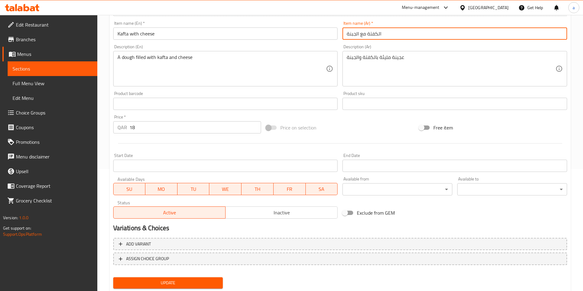
type input "الكفتة مع الجبنة"
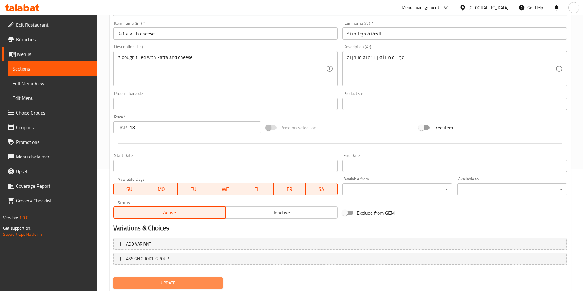
click at [180, 284] on span "Update" at bounding box center [168, 284] width 100 height 8
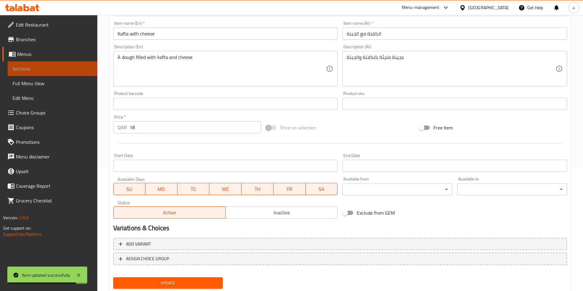
click at [24, 69] on span "Sections" at bounding box center [53, 68] width 80 height 7
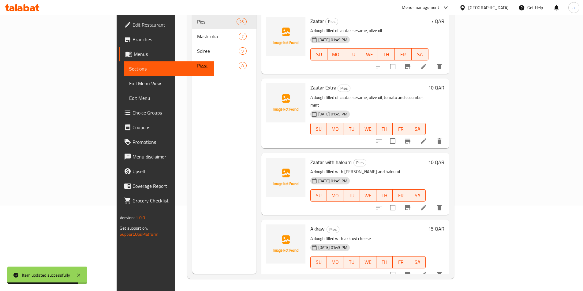
scroll to position [86, 0]
click at [129, 80] on span "Full Menu View" at bounding box center [169, 83] width 80 height 7
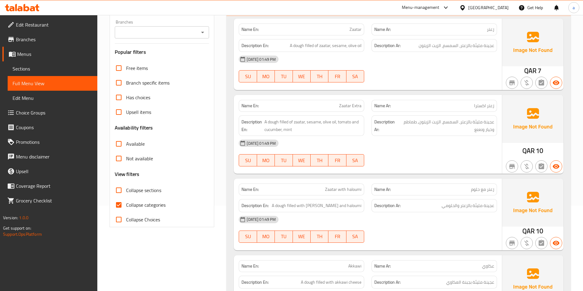
click at [162, 207] on span "Collapse categories" at bounding box center [145, 205] width 39 height 7
click at [126, 207] on input "Collapse categories" at bounding box center [118, 205] width 15 height 15
checkbox input "false"
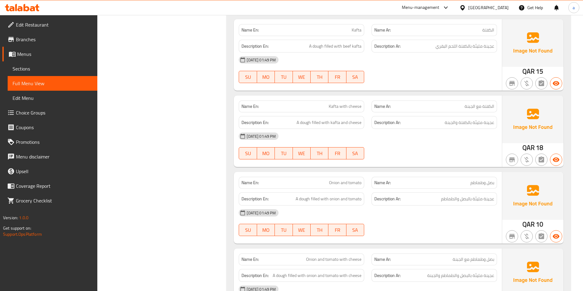
scroll to position [1125, 0]
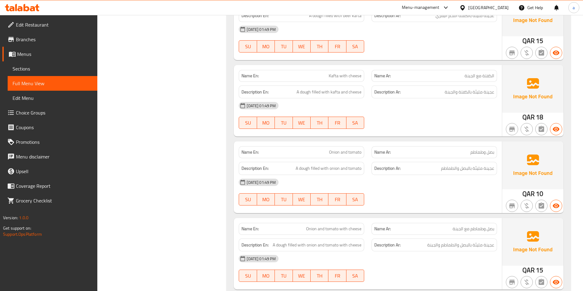
click at [545, 225] on img at bounding box center [532, 242] width 61 height 48
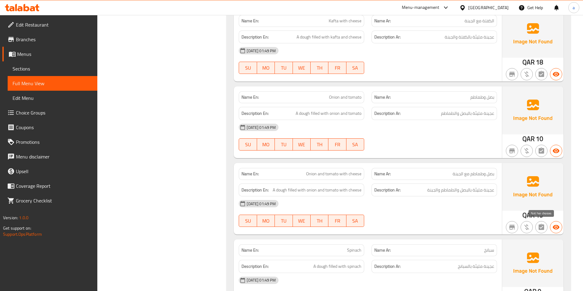
scroll to position [1187, 0]
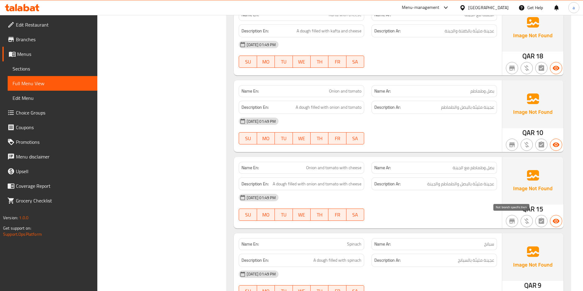
click at [506, 223] on span "button" at bounding box center [512, 221] width 12 height 7
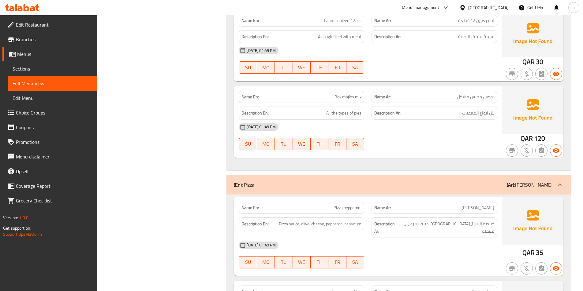
scroll to position [3327, 0]
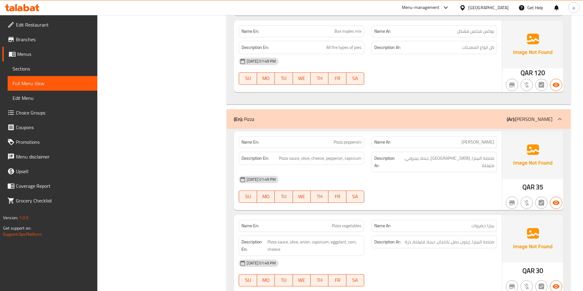
click at [528, 151] on img at bounding box center [532, 155] width 61 height 48
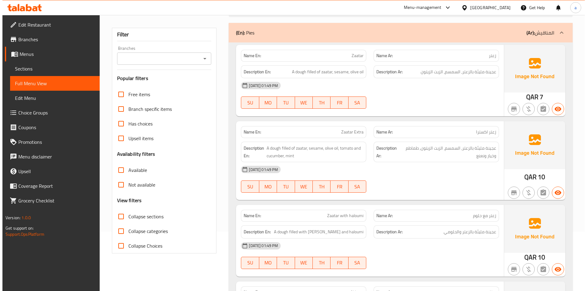
scroll to position [0, 0]
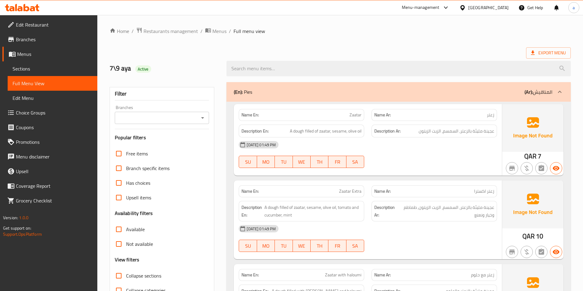
click at [555, 54] on span "Export Menu" at bounding box center [548, 53] width 35 height 8
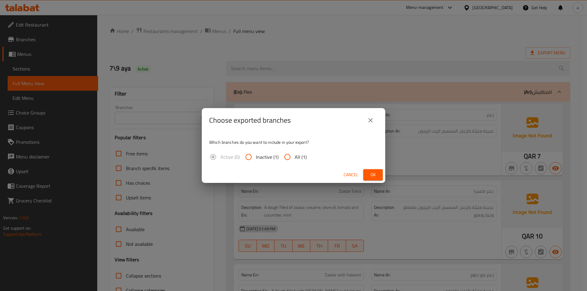
click at [299, 157] on span "All (1)" at bounding box center [301, 157] width 12 height 7
click at [295, 157] on input "All (1)" at bounding box center [287, 157] width 15 height 15
radio input "true"
click at [369, 176] on span "Ok" at bounding box center [373, 175] width 10 height 8
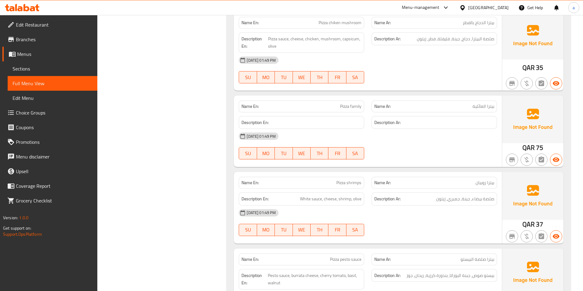
scroll to position [3691, 0]
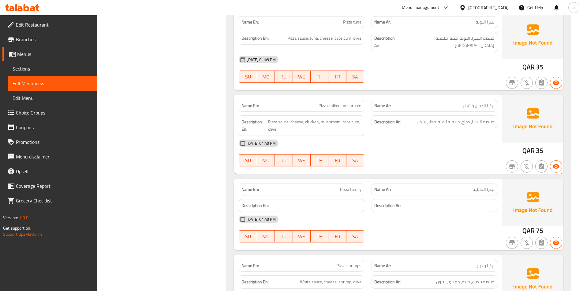
click at [39, 22] on span "Edit Restaurant" at bounding box center [54, 24] width 76 height 7
